Goal: Task Accomplishment & Management: Use online tool/utility

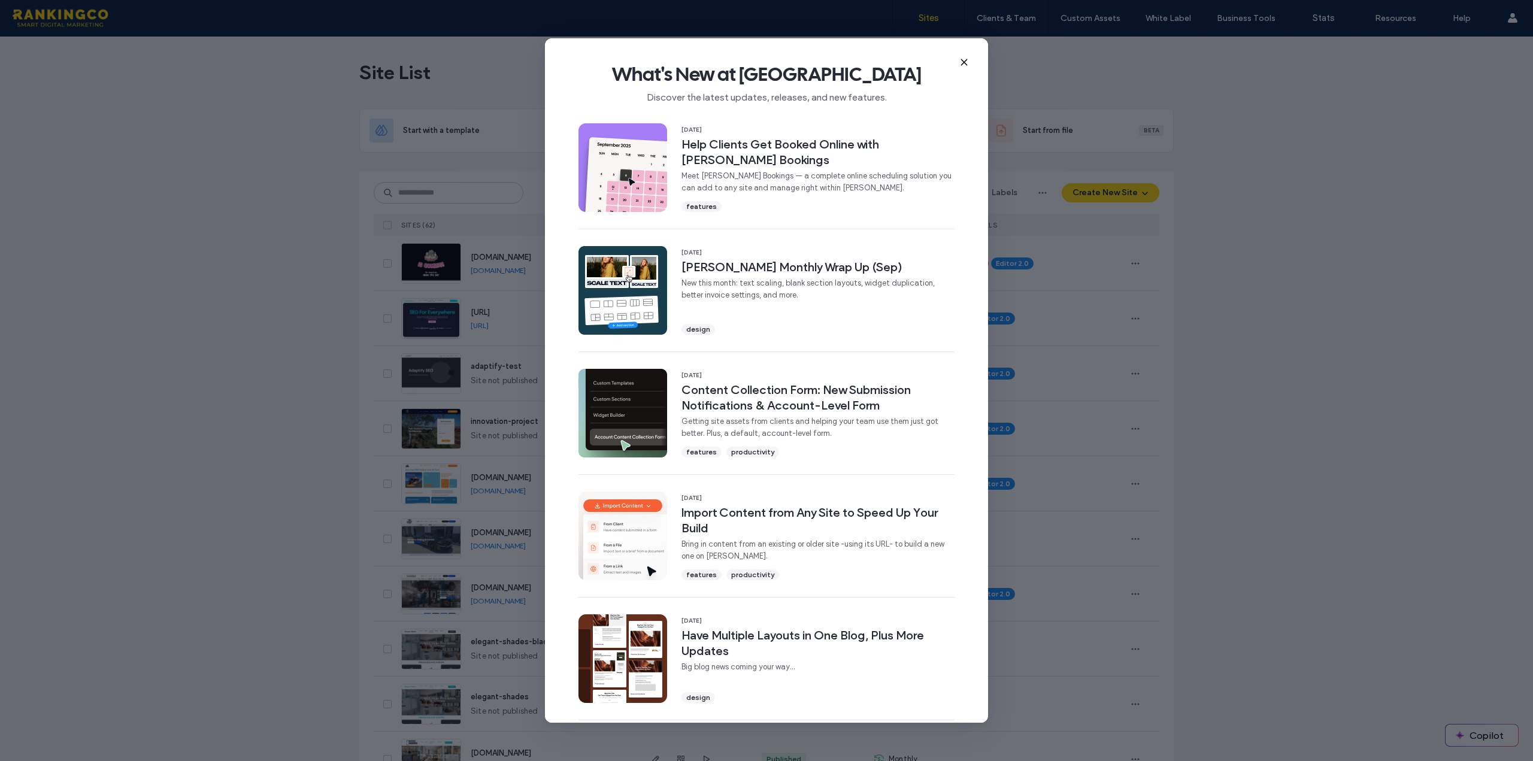
click at [970, 60] on div "What's New at [GEOGRAPHIC_DATA] Discover the latest updates, releases, and new …" at bounding box center [766, 78] width 443 height 80
click at [965, 62] on use at bounding box center [963, 61] width 5 height 5
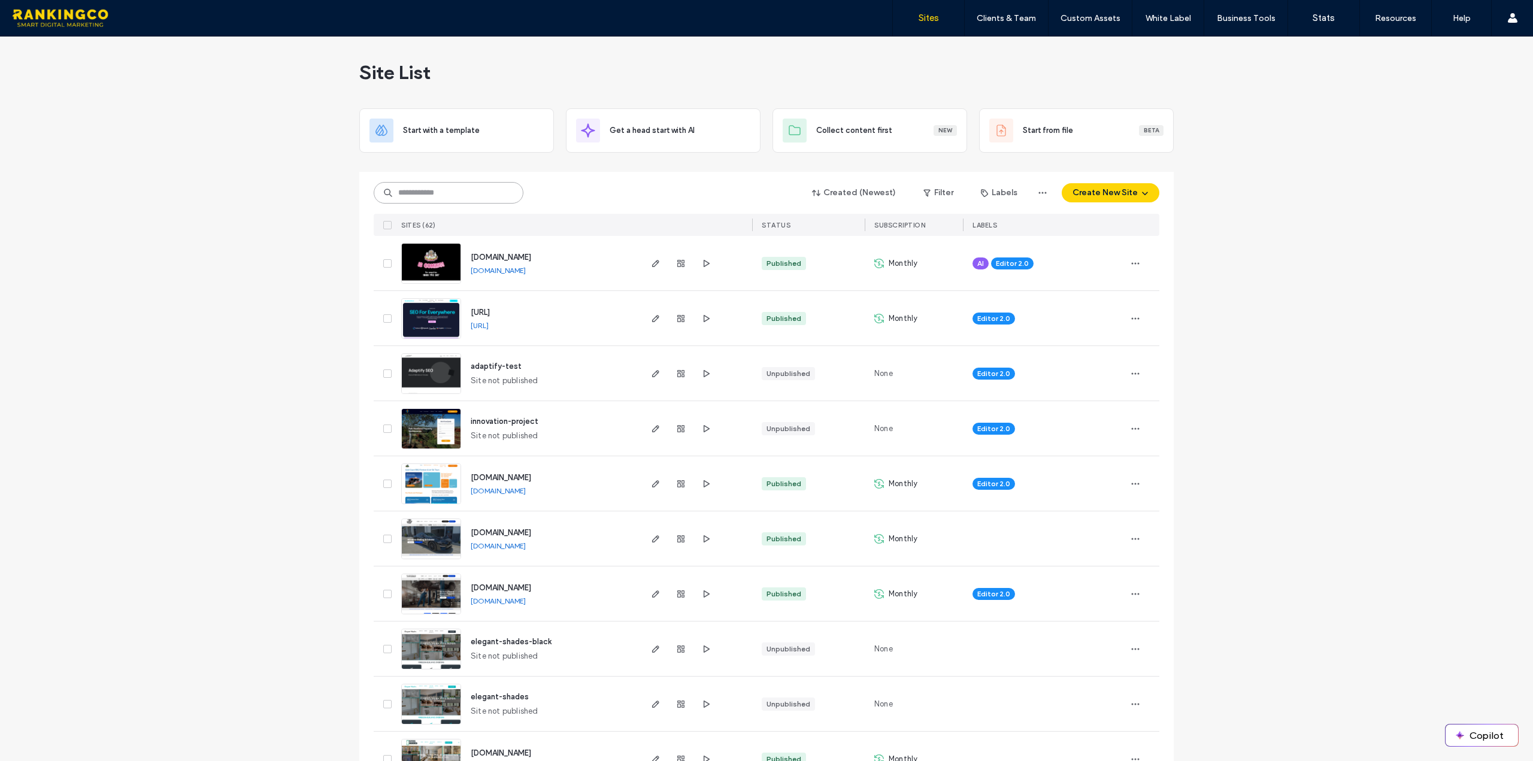
click at [450, 192] on input at bounding box center [449, 193] width 150 height 22
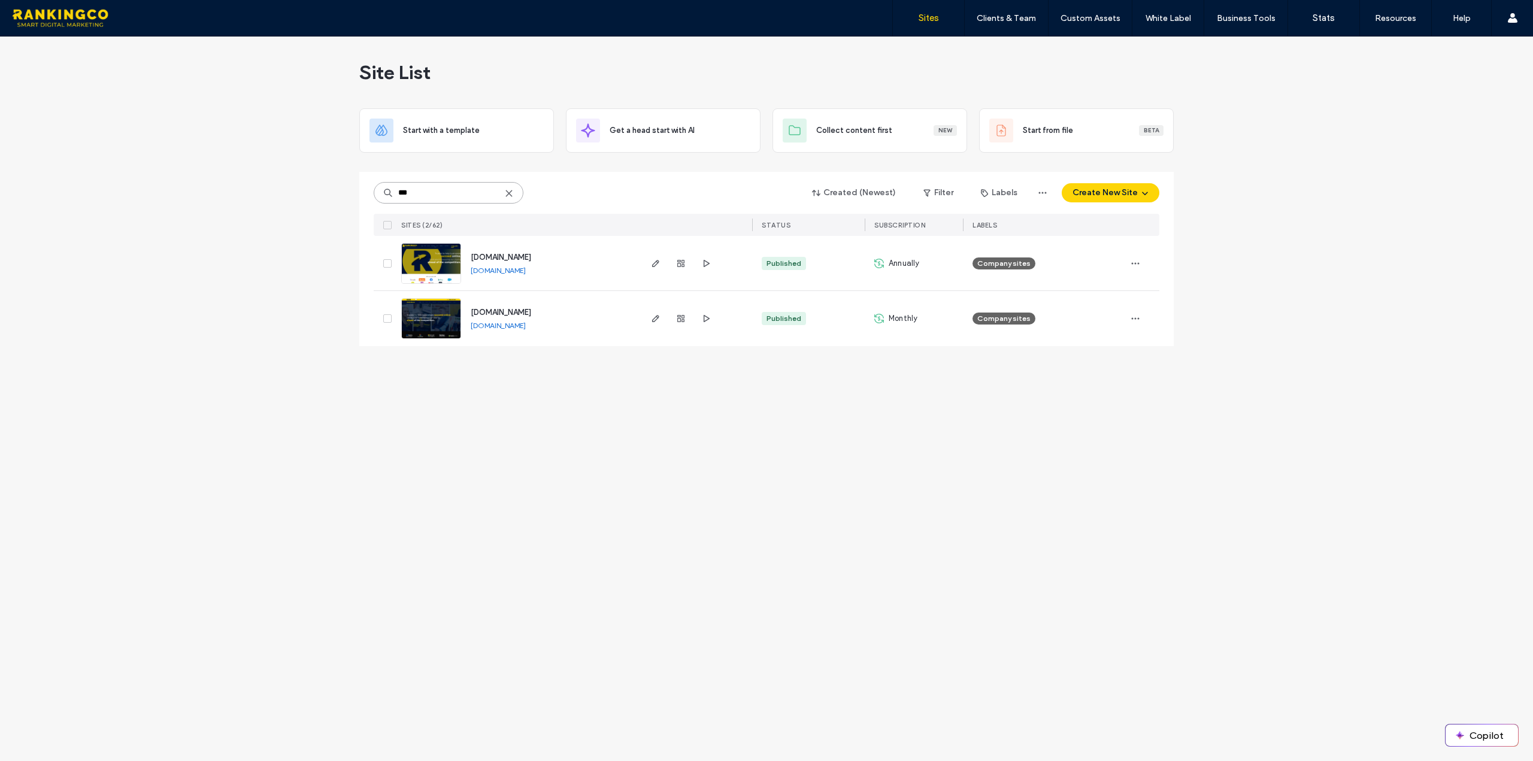
type input "***"
click at [444, 305] on img at bounding box center [431, 339] width 59 height 81
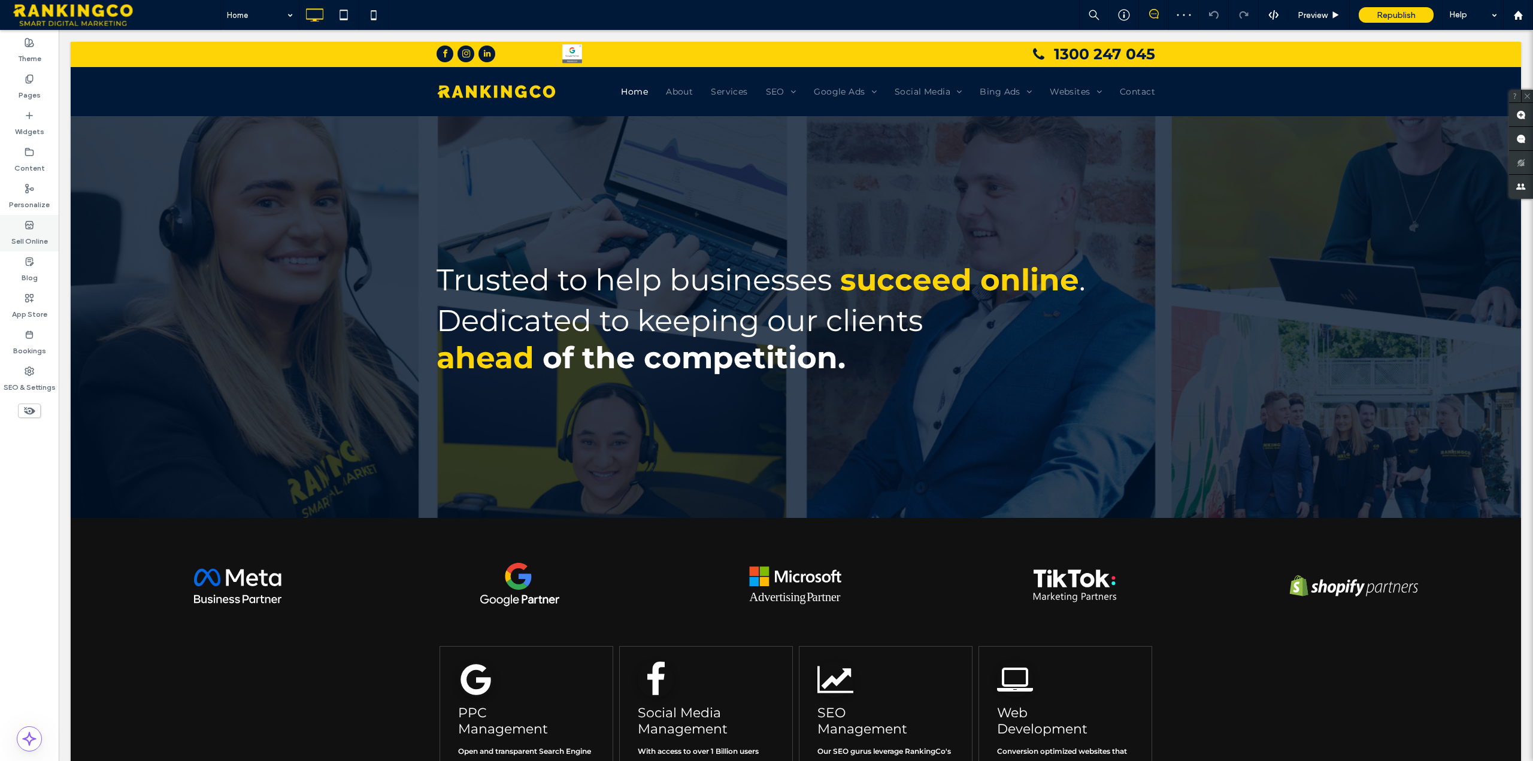
click at [26, 237] on label "Sell Online" at bounding box center [29, 238] width 37 height 17
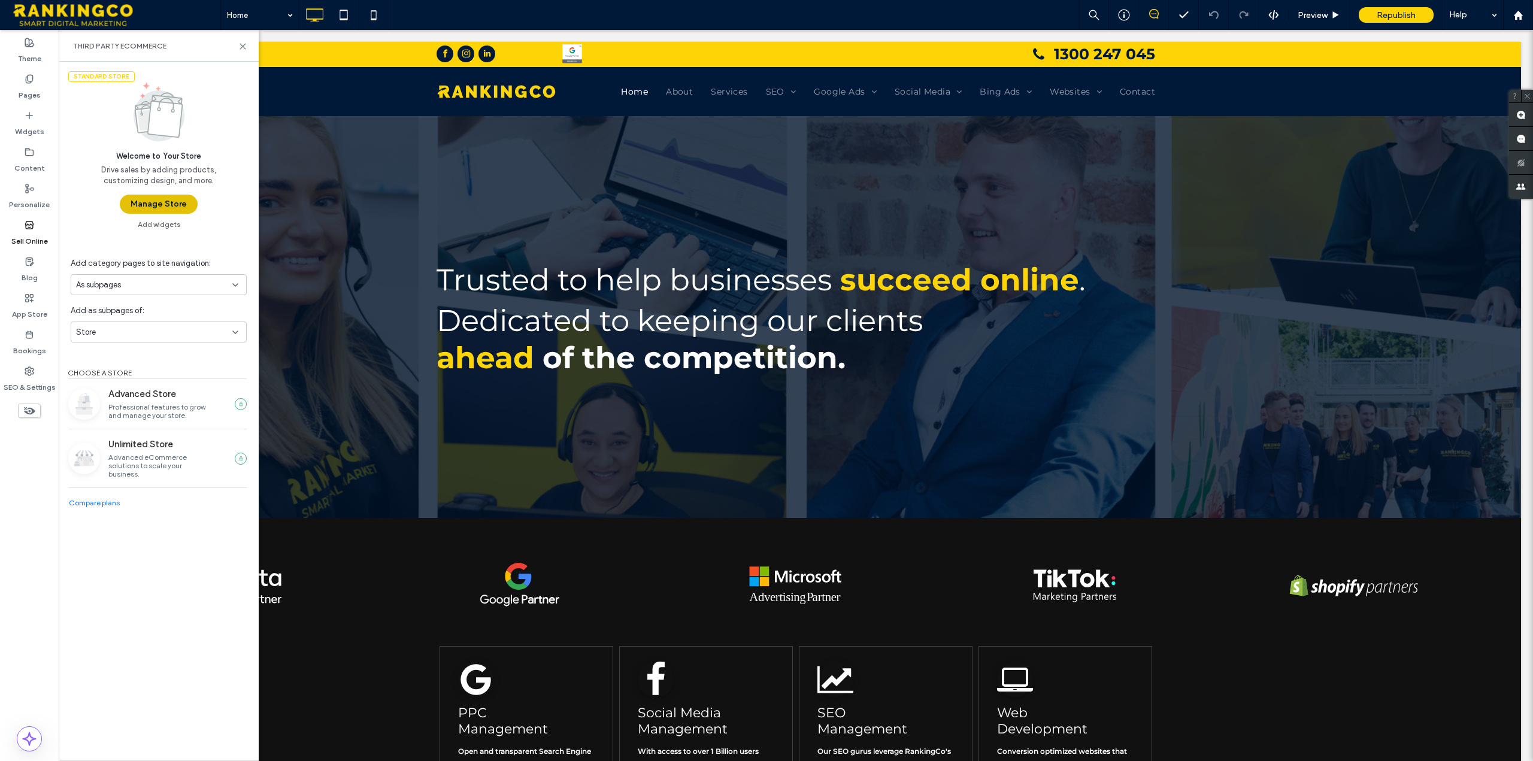
click at [144, 195] on button "Manage Store" at bounding box center [159, 204] width 78 height 19
